Goal: Information Seeking & Learning: Learn about a topic

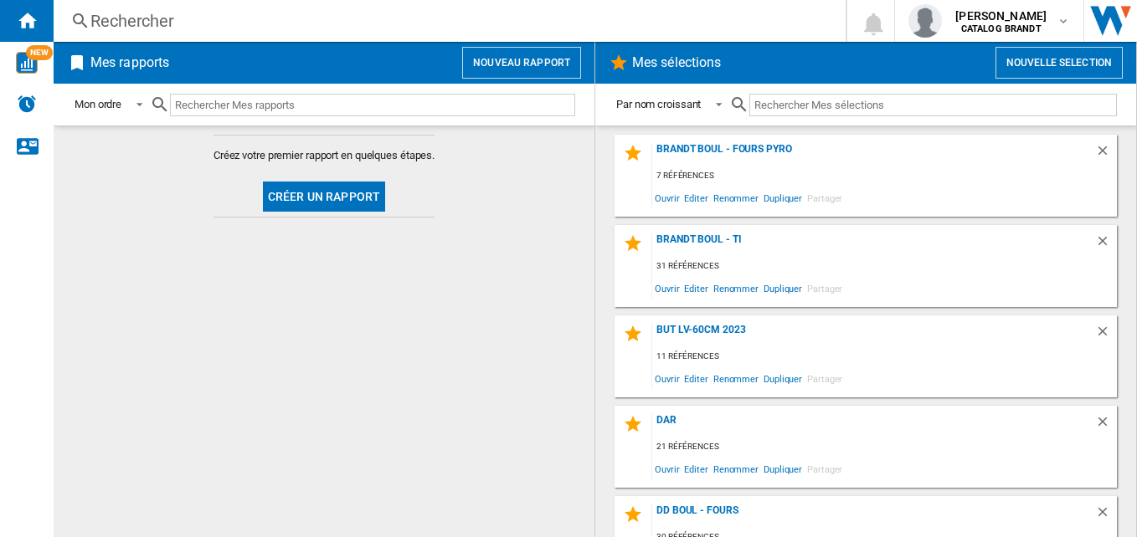
click at [213, 13] on div "Rechercher" at bounding box center [445, 20] width 711 height 23
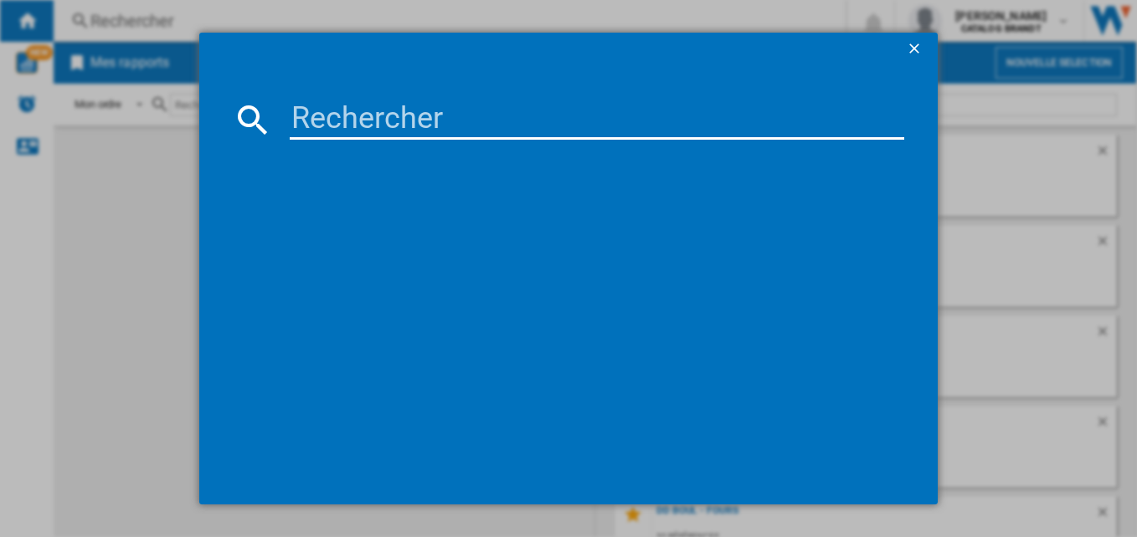
click at [450, 105] on input at bounding box center [597, 120] width 615 height 40
paste input "BPI728B"
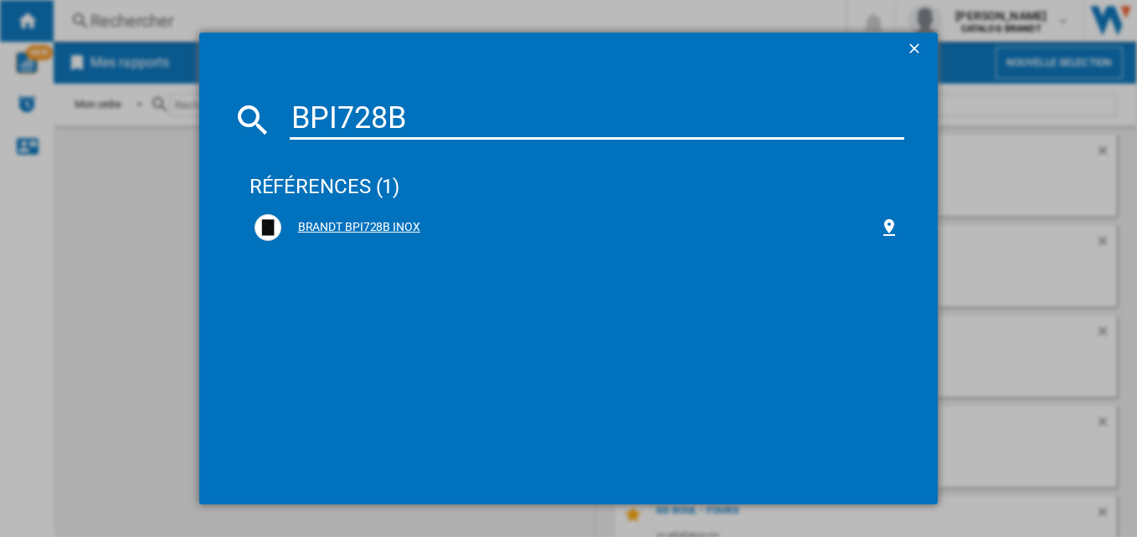
type input "BPI728B"
click at [379, 223] on div "BRANDT BPI728B INOX" at bounding box center [580, 227] width 598 height 17
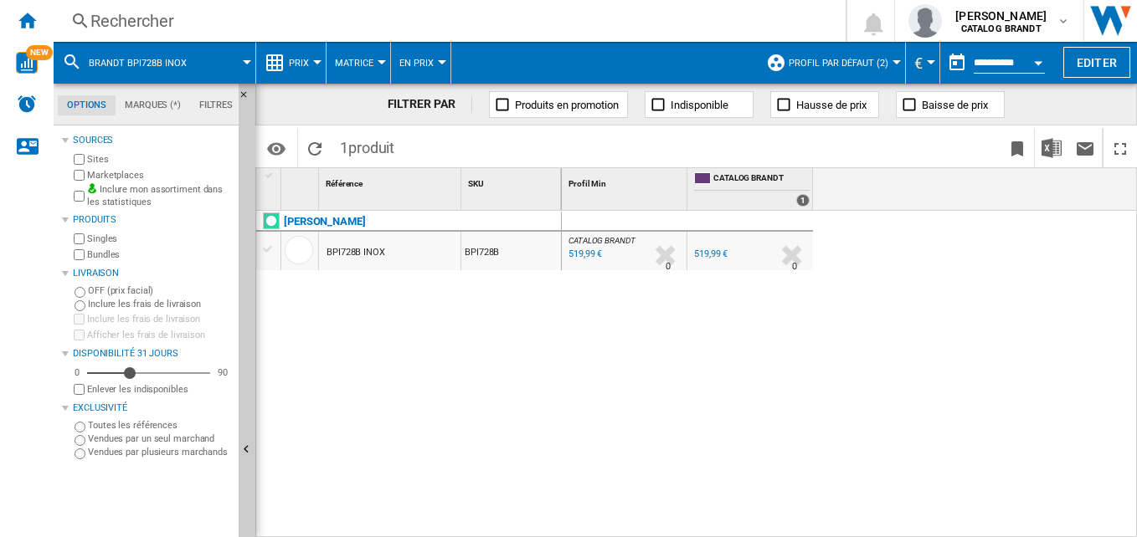
click at [283, 65] on ng-md-icon at bounding box center [274, 63] width 20 height 20
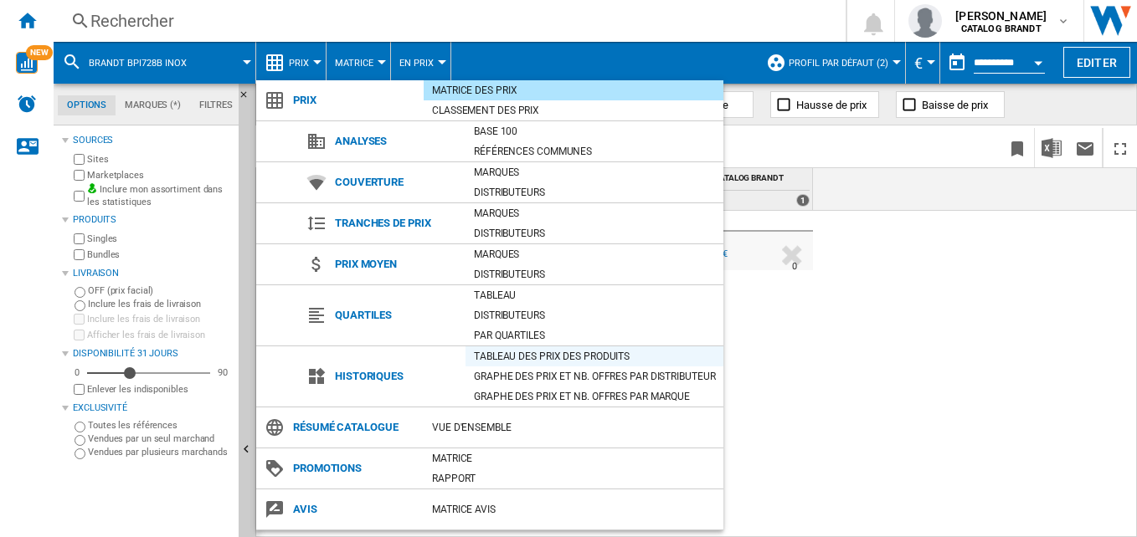
click at [612, 357] on div "Tableau des prix des produits" at bounding box center [594, 356] width 258 height 17
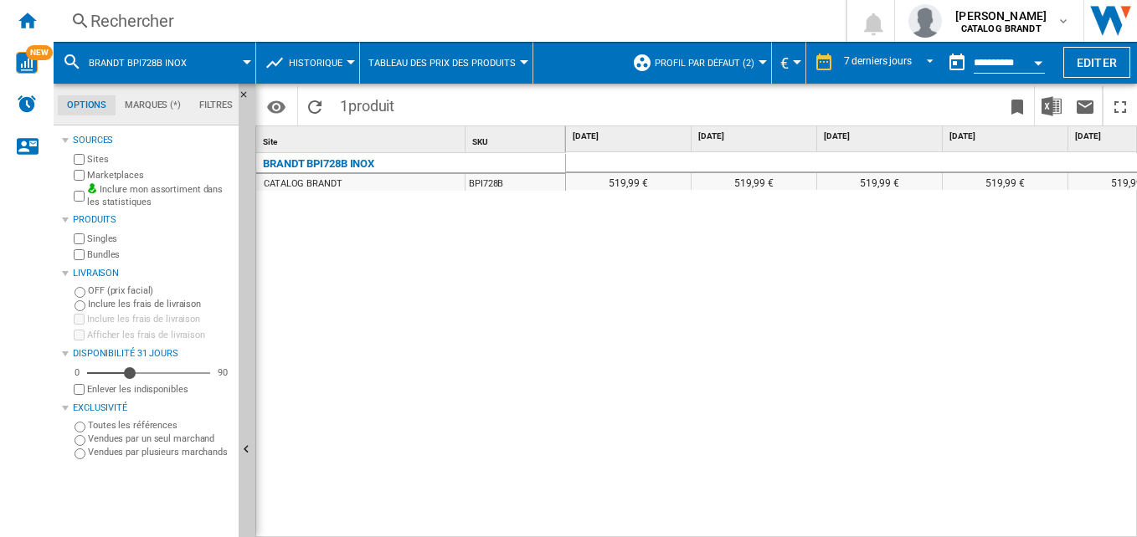
click at [707, 72] on button "Profil par défaut (2)" at bounding box center [709, 63] width 108 height 42
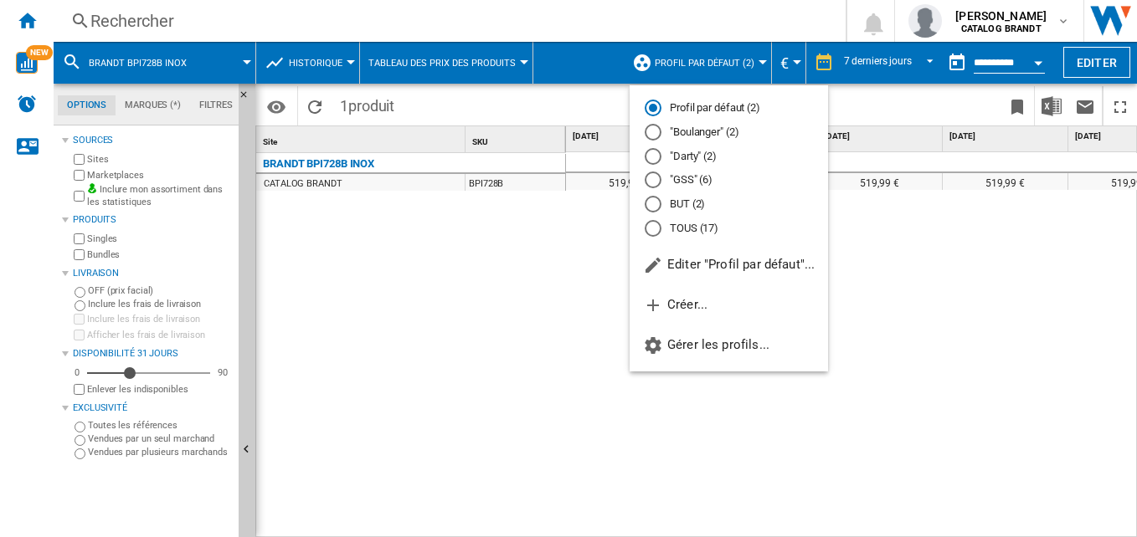
click at [701, 225] on md-radio-button "TOUS (17)" at bounding box center [728, 228] width 168 height 16
